Goal: Transaction & Acquisition: Purchase product/service

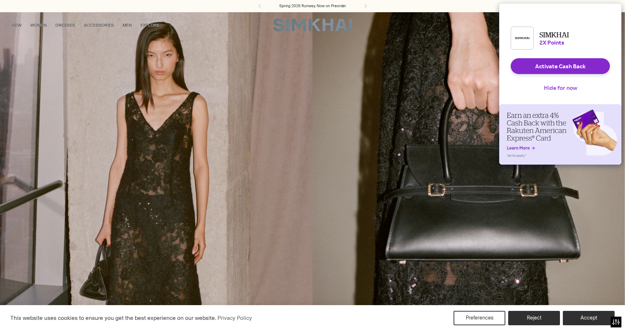
click at [548, 90] on button "Hide for now" at bounding box center [560, 88] width 45 height 16
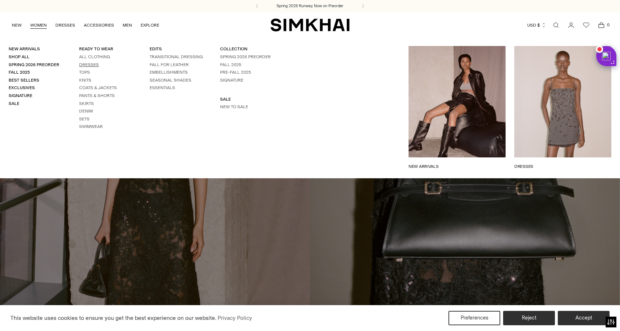
click at [85, 65] on link "Dresses" at bounding box center [89, 64] width 20 height 5
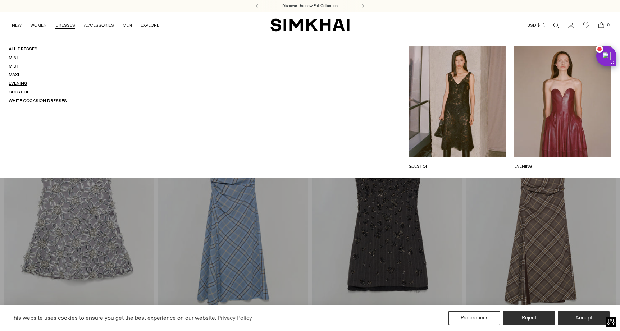
click at [25, 85] on link "Evening" at bounding box center [18, 83] width 19 height 5
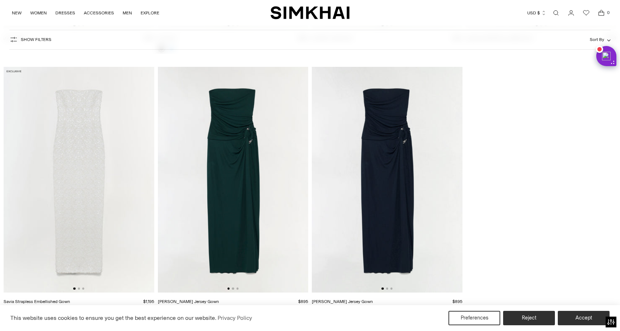
scroll to position [2769, 0]
